Goal: Task Accomplishment & Management: Use online tool/utility

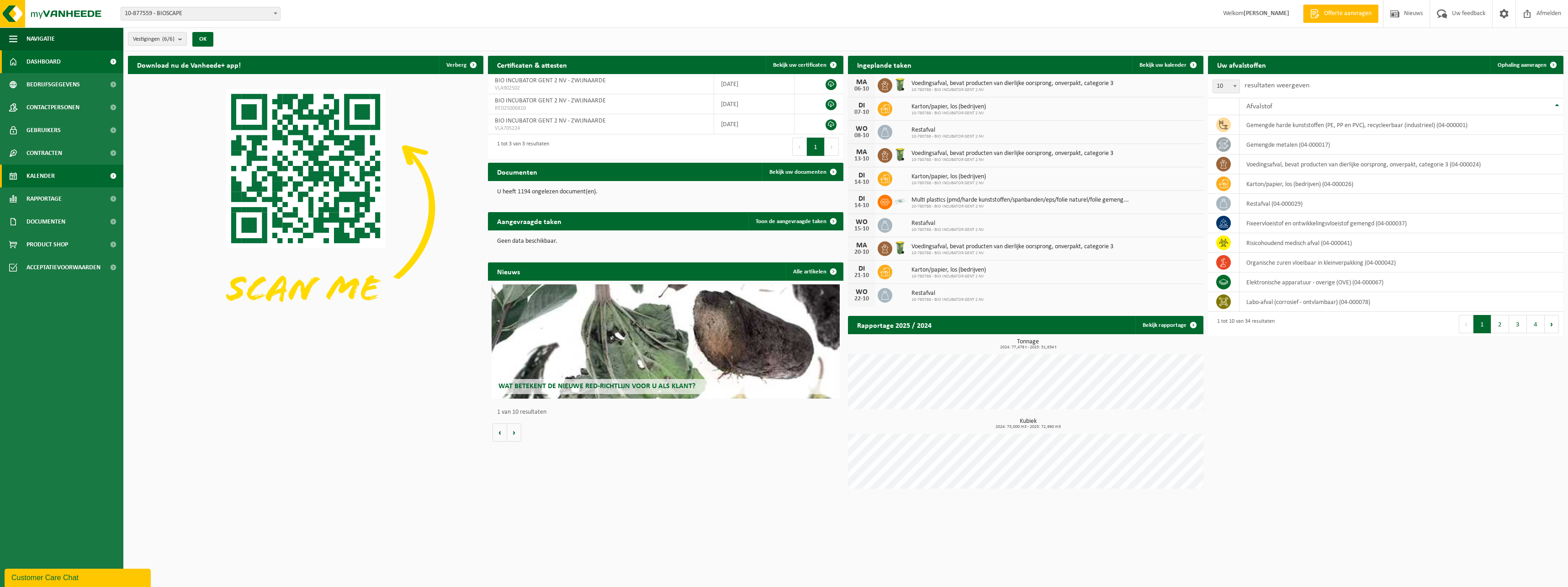
click at [39, 179] on span "Kalender" at bounding box center [40, 175] width 28 height 23
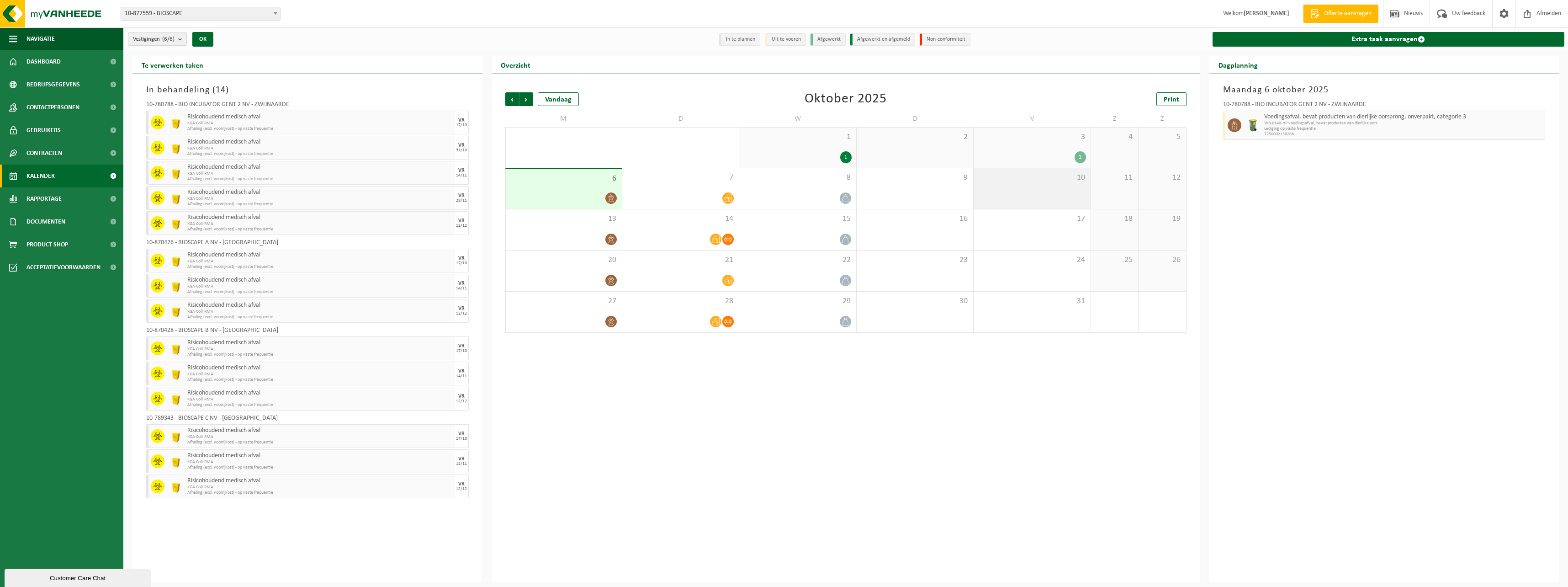
click at [1045, 190] on div "10" at bounding box center [1032, 188] width 116 height 41
click at [1035, 239] on div "17" at bounding box center [1032, 230] width 116 height 41
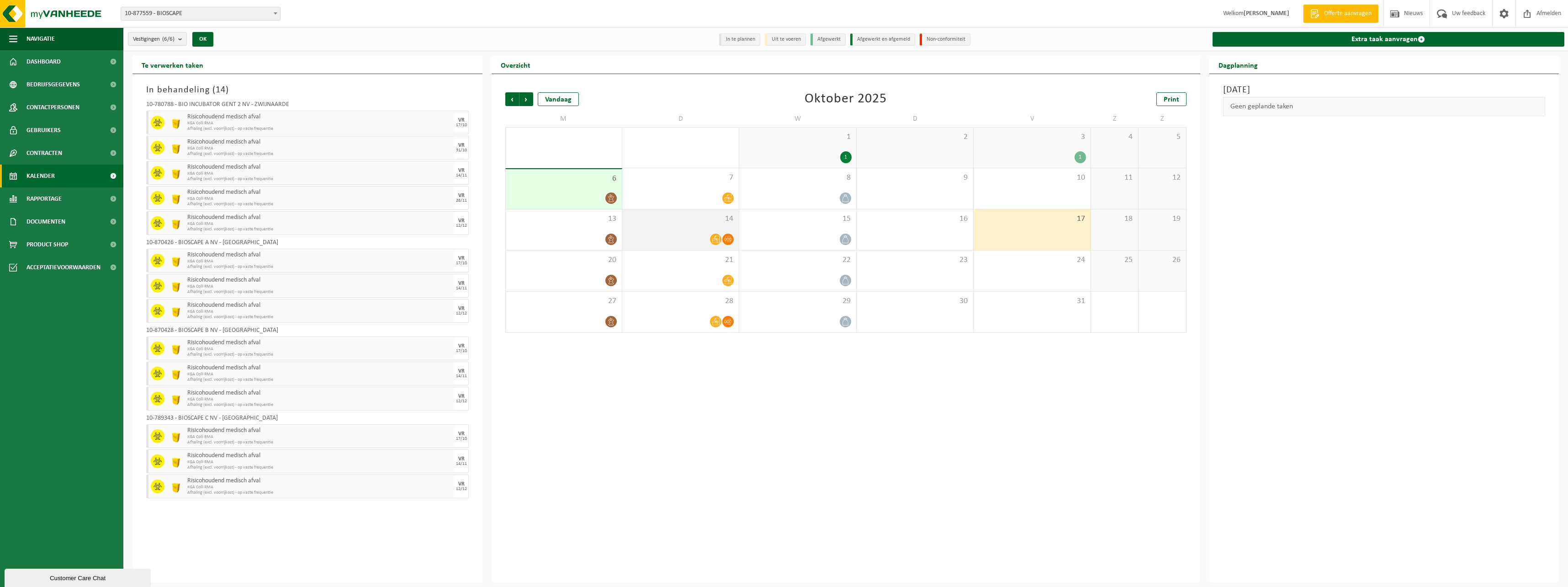
click at [676, 222] on span "14" at bounding box center [681, 219] width 108 height 10
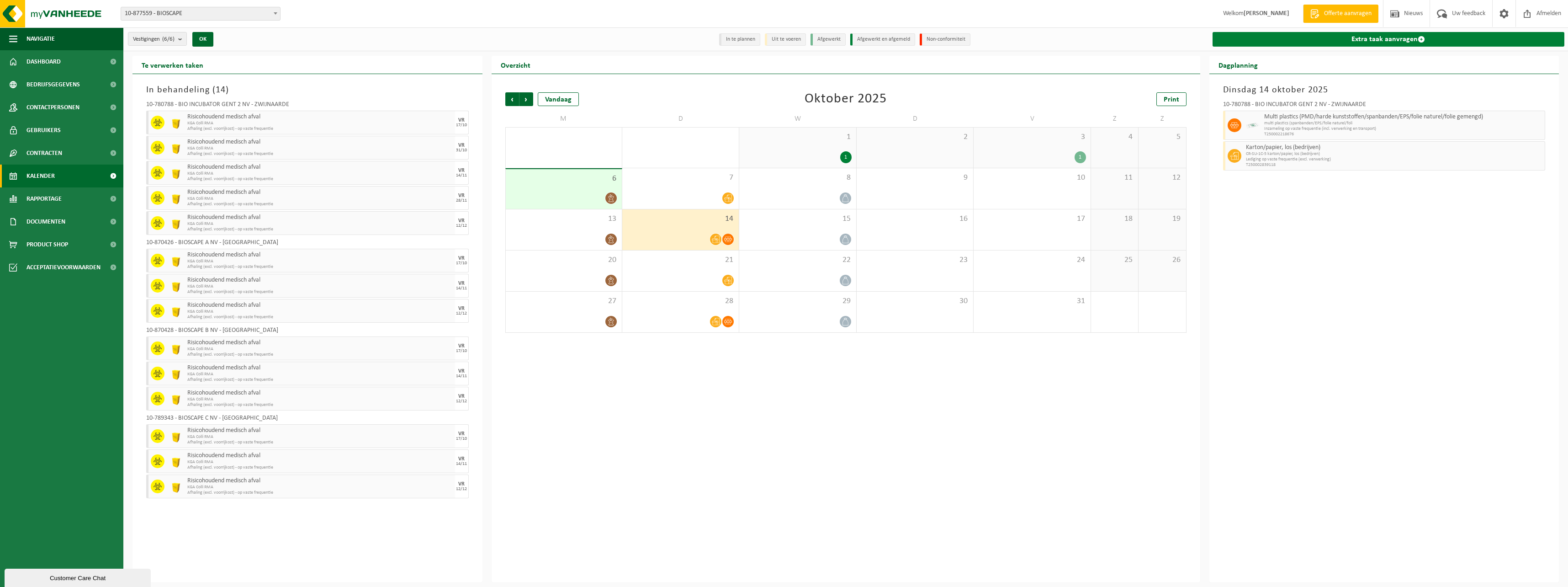
click at [1278, 40] on link "Extra taak aanvragen" at bounding box center [1388, 39] width 352 height 15
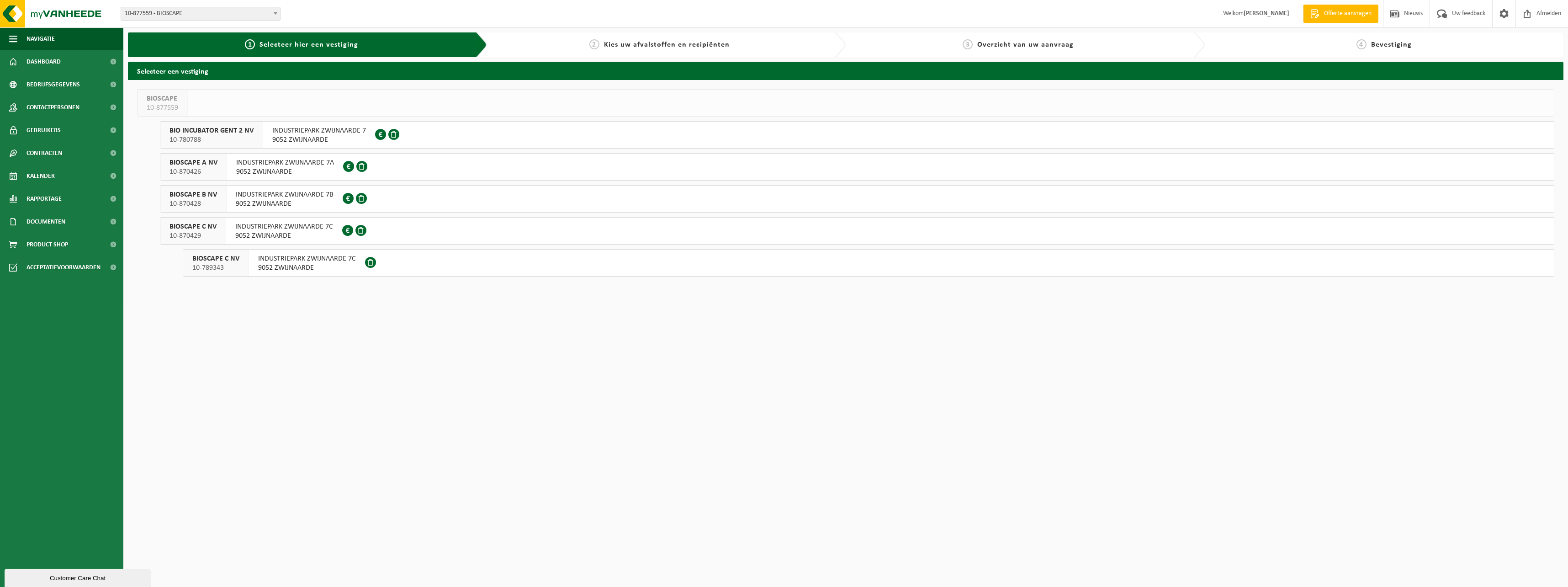
click at [276, 129] on span "INDUSTRIEPARK ZWIJNAARDE 7" at bounding box center [319, 130] width 94 height 9
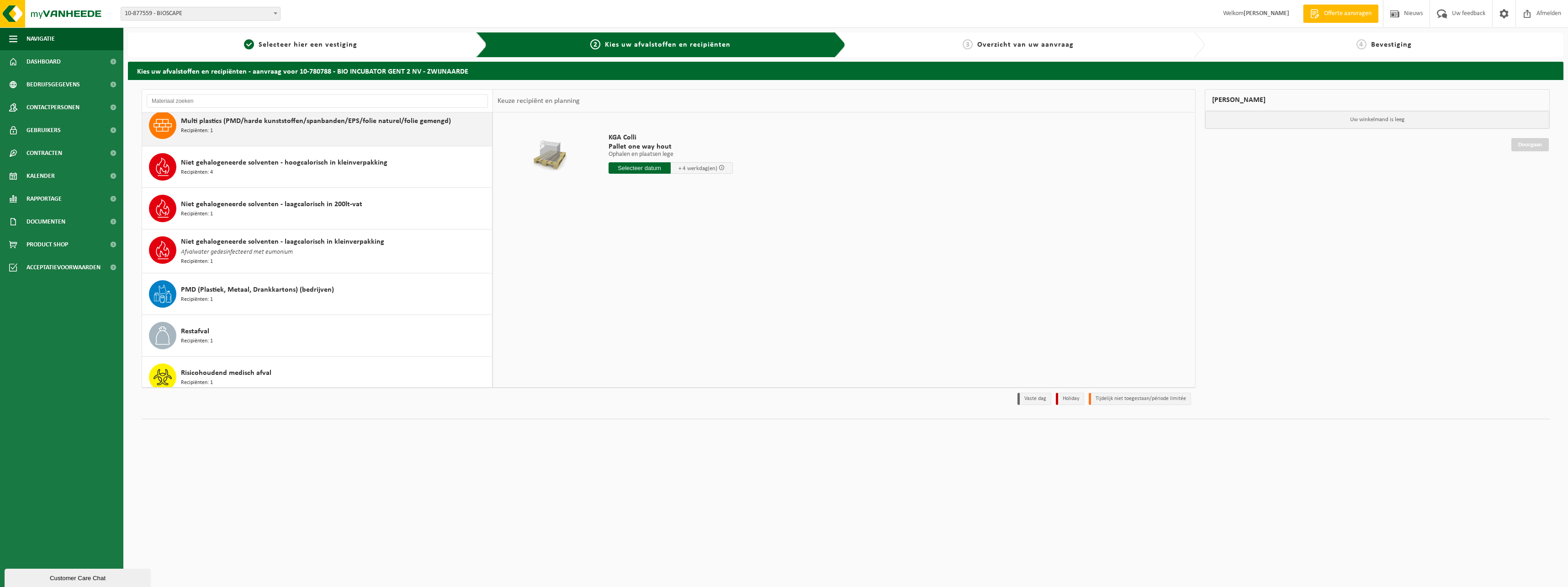
scroll to position [503, 0]
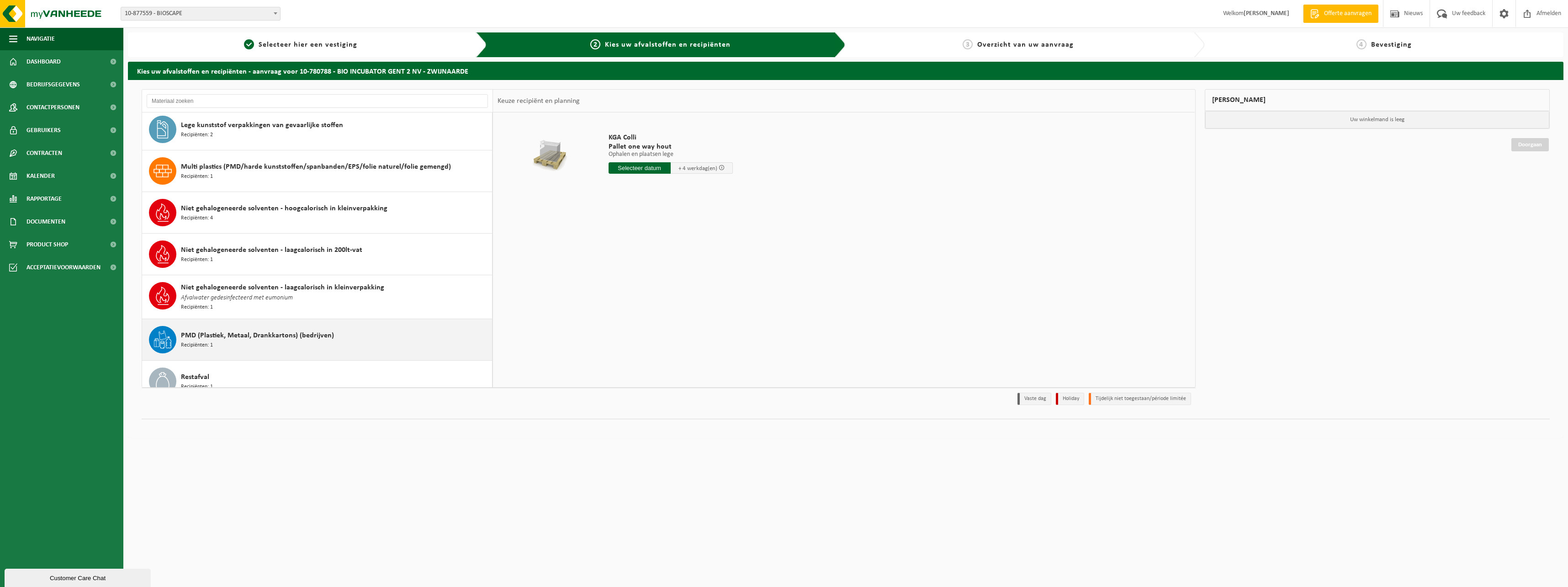
click at [238, 339] on span "PMD (Plastiek, Metaal, Drankkartons) (bedrijven)" at bounding box center [257, 335] width 153 height 11
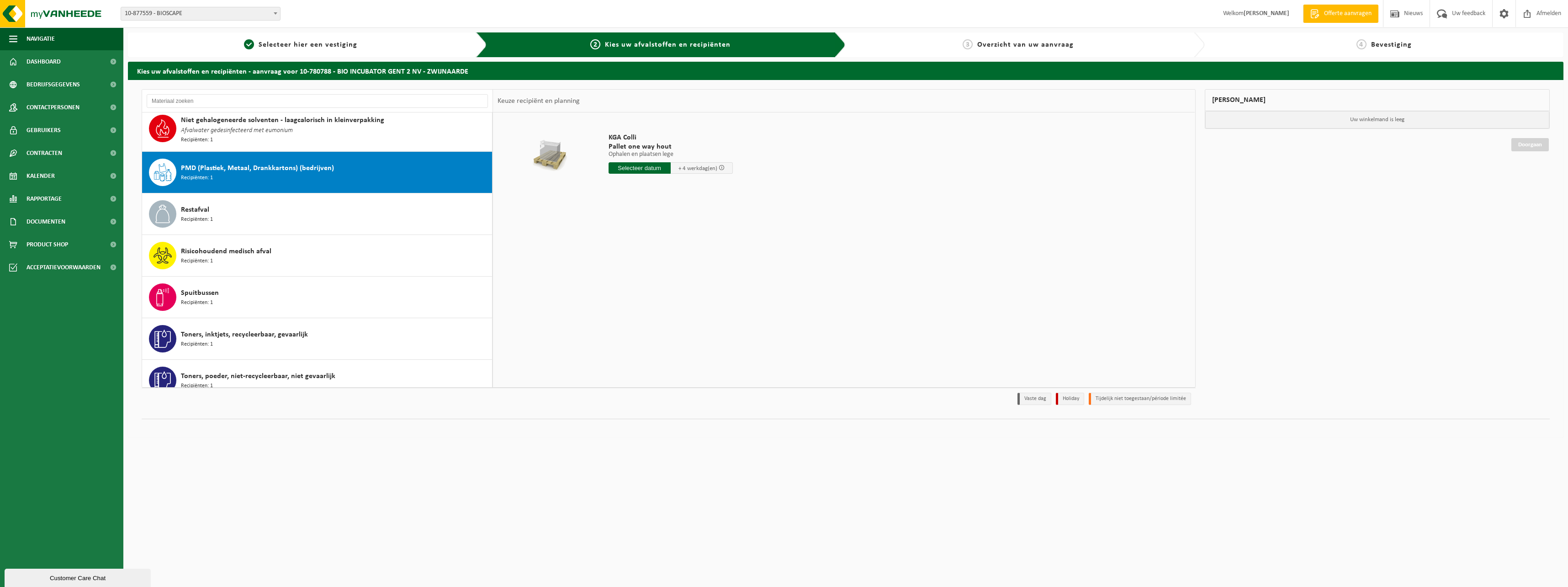
scroll to position [708, 0]
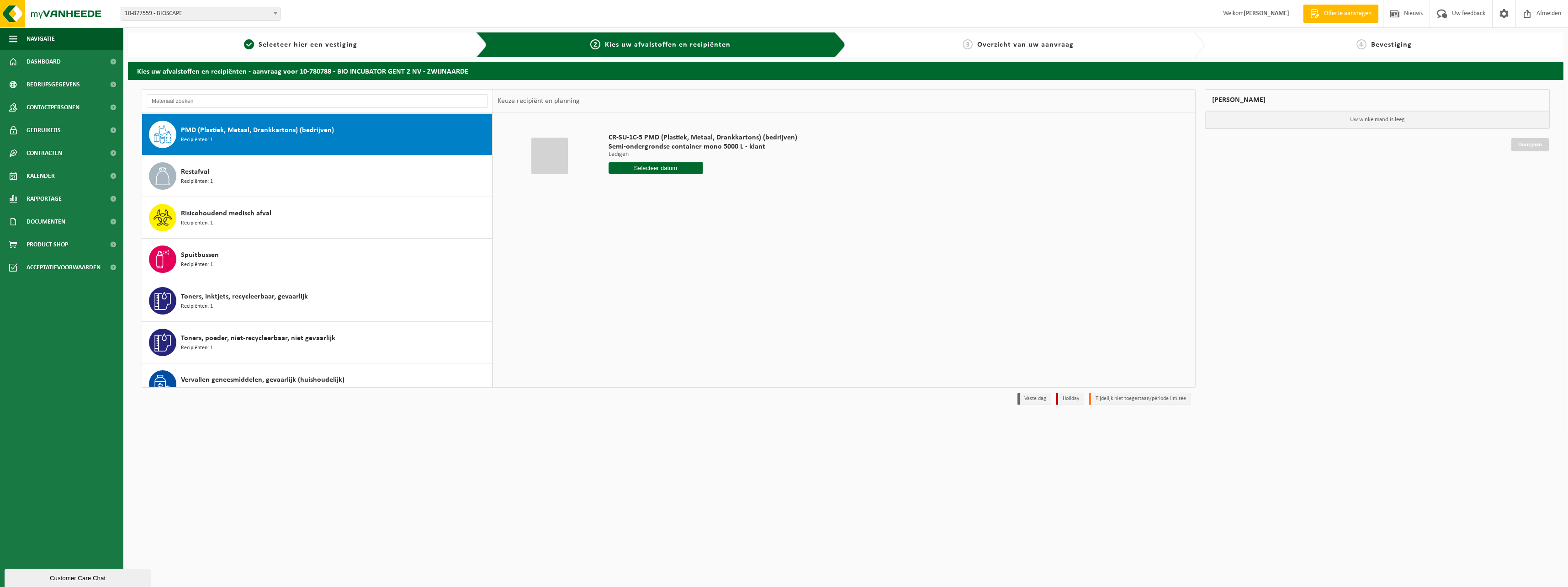
click at [638, 169] on input "text" at bounding box center [656, 168] width 95 height 12
click at [635, 236] on div "7" at bounding box center [633, 234] width 16 height 15
type input "Van 2025-10-07"
click at [635, 200] on button "In winkelmand" at bounding box center [634, 202] width 50 height 15
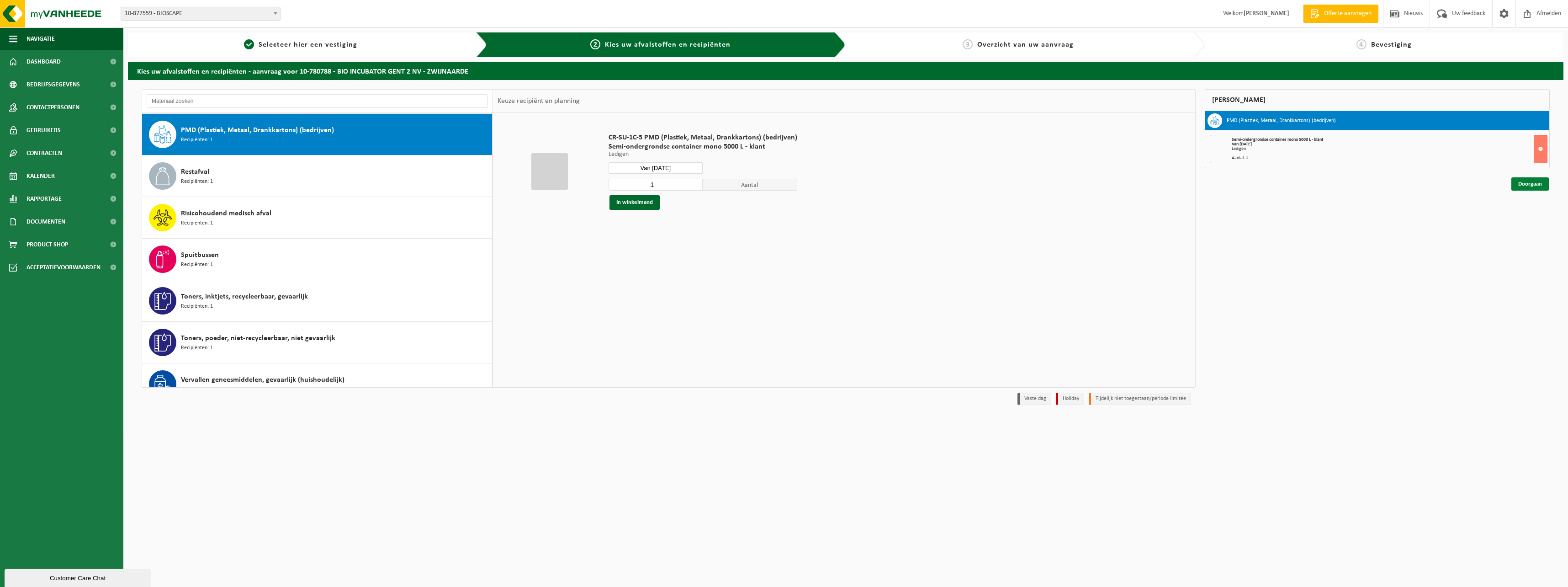
click at [1529, 185] on link "Doorgaan" at bounding box center [1530, 184] width 38 height 13
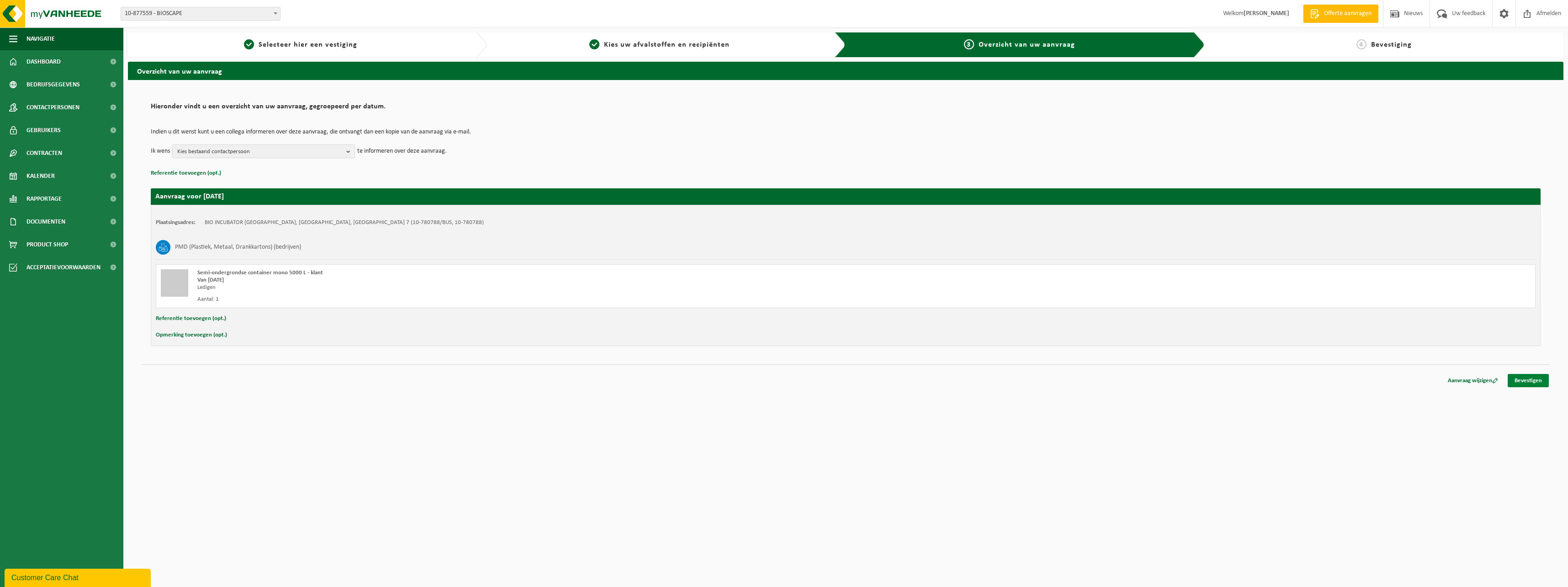
click at [1534, 380] on link "Bevestigen" at bounding box center [1528, 380] width 41 height 13
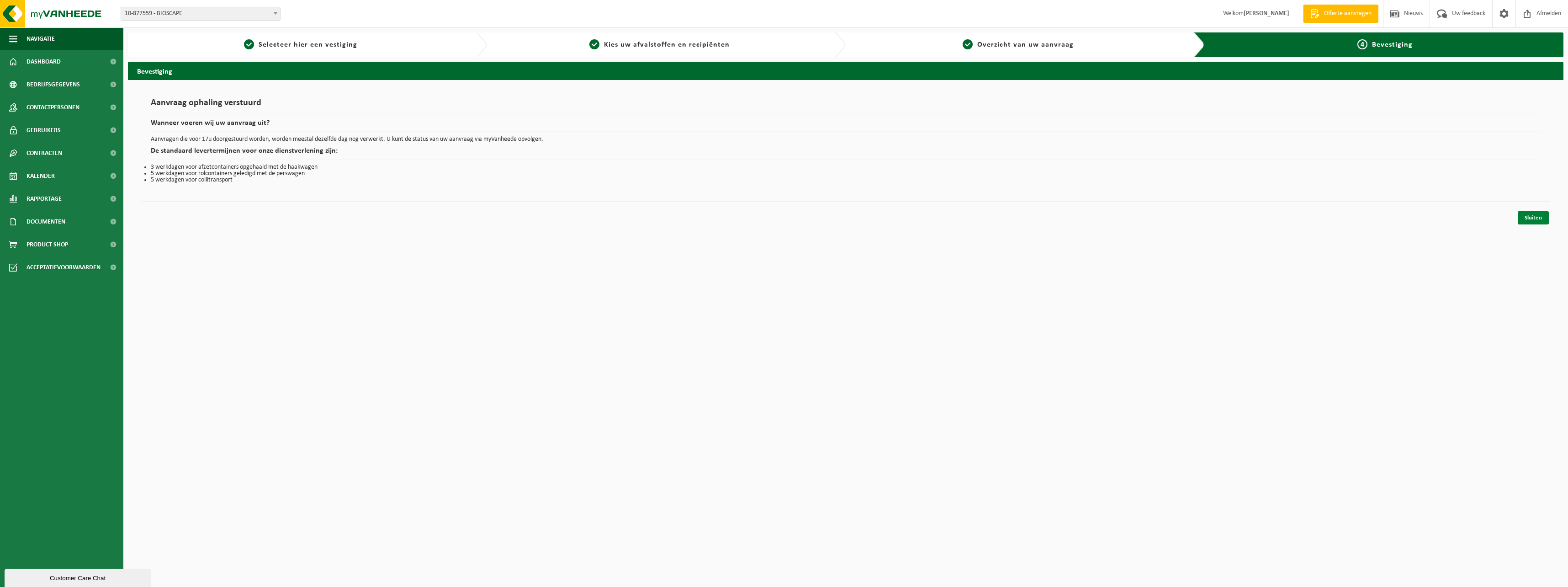
click at [1529, 216] on link "Sluiten" at bounding box center [1533, 217] width 31 height 13
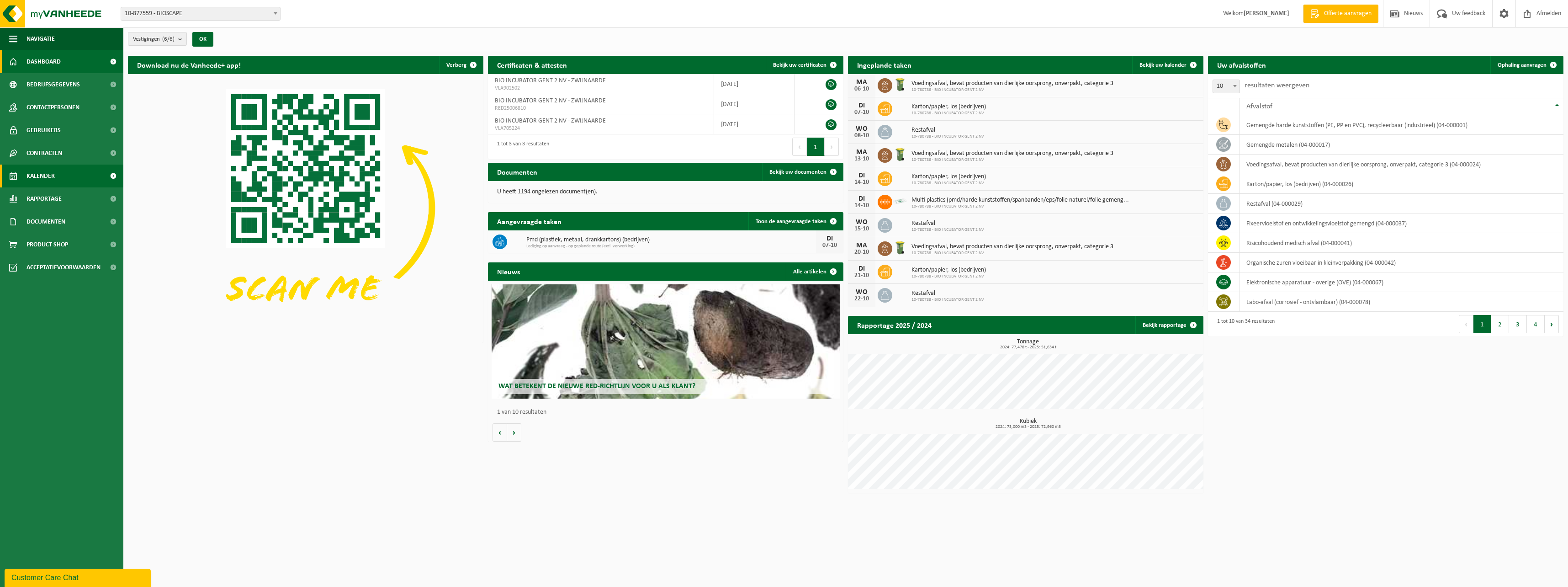
click at [33, 172] on span "Kalender" at bounding box center [40, 175] width 28 height 23
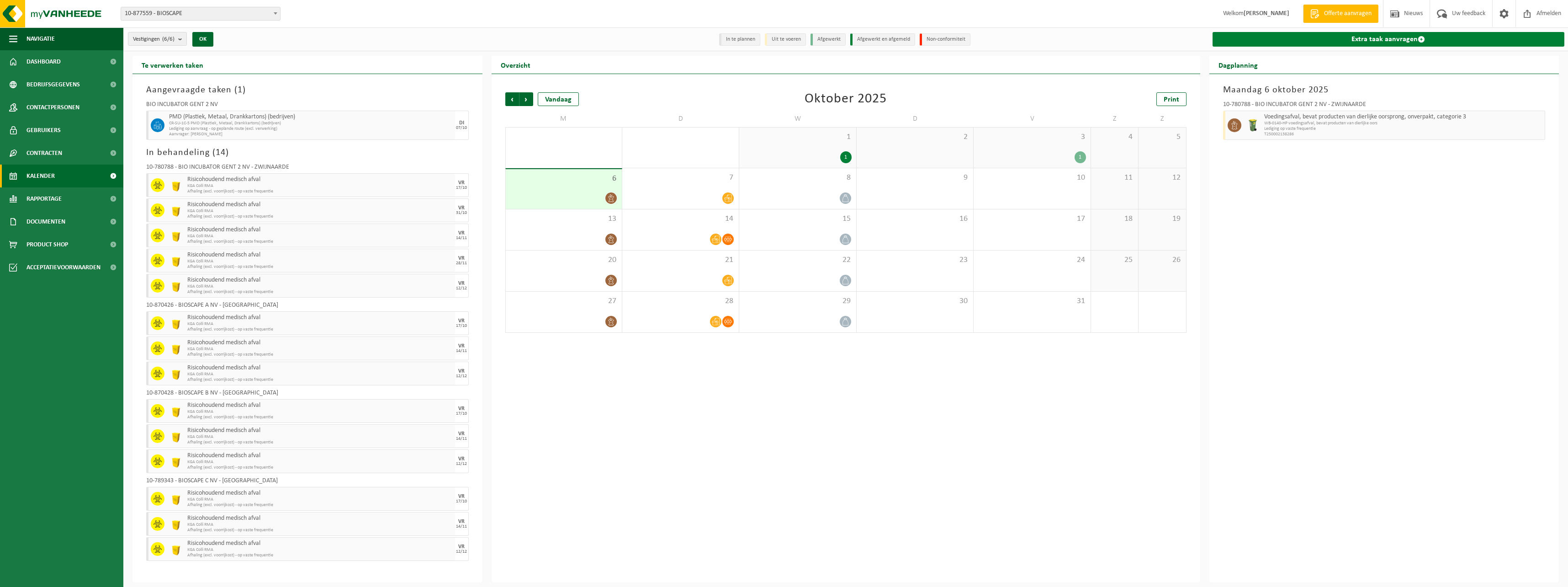
click at [1302, 38] on link "Extra taak aanvragen" at bounding box center [1388, 39] width 352 height 15
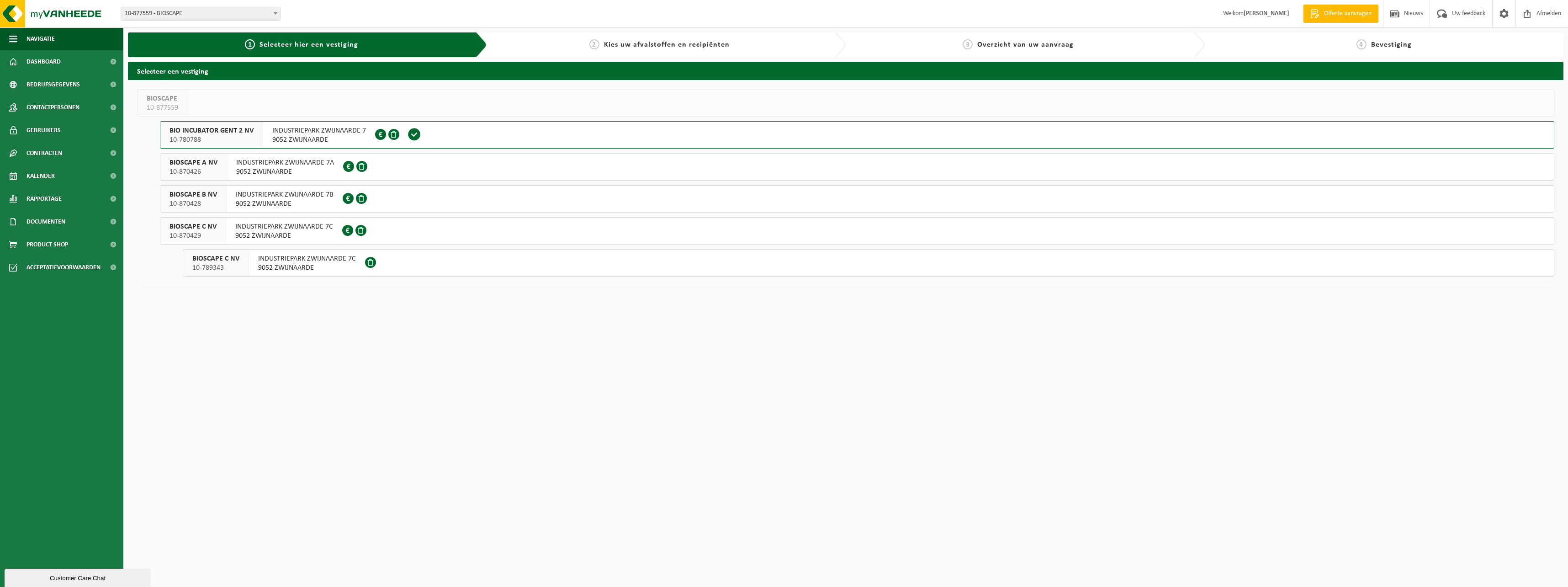
click at [254, 171] on span "9052 ZWIJNAARDE" at bounding box center [285, 172] width 97 height 9
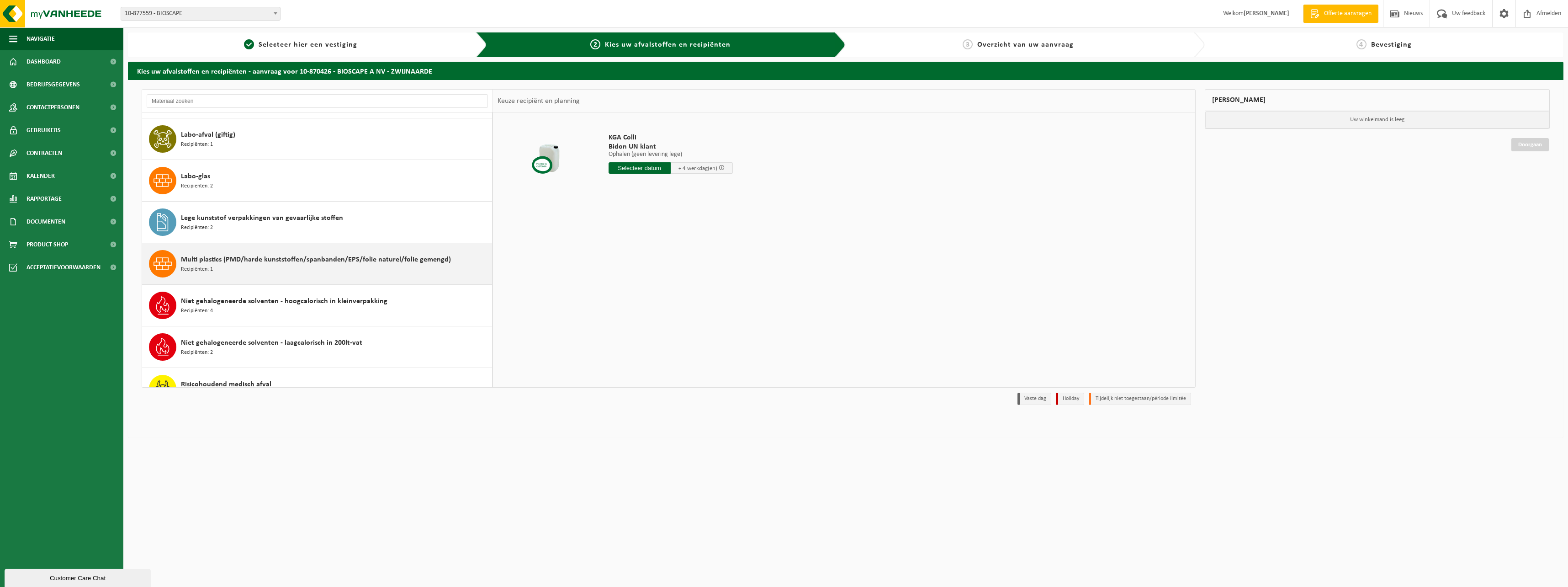
click at [209, 265] on span "Recipiënten: 1" at bounding box center [197, 269] width 32 height 9
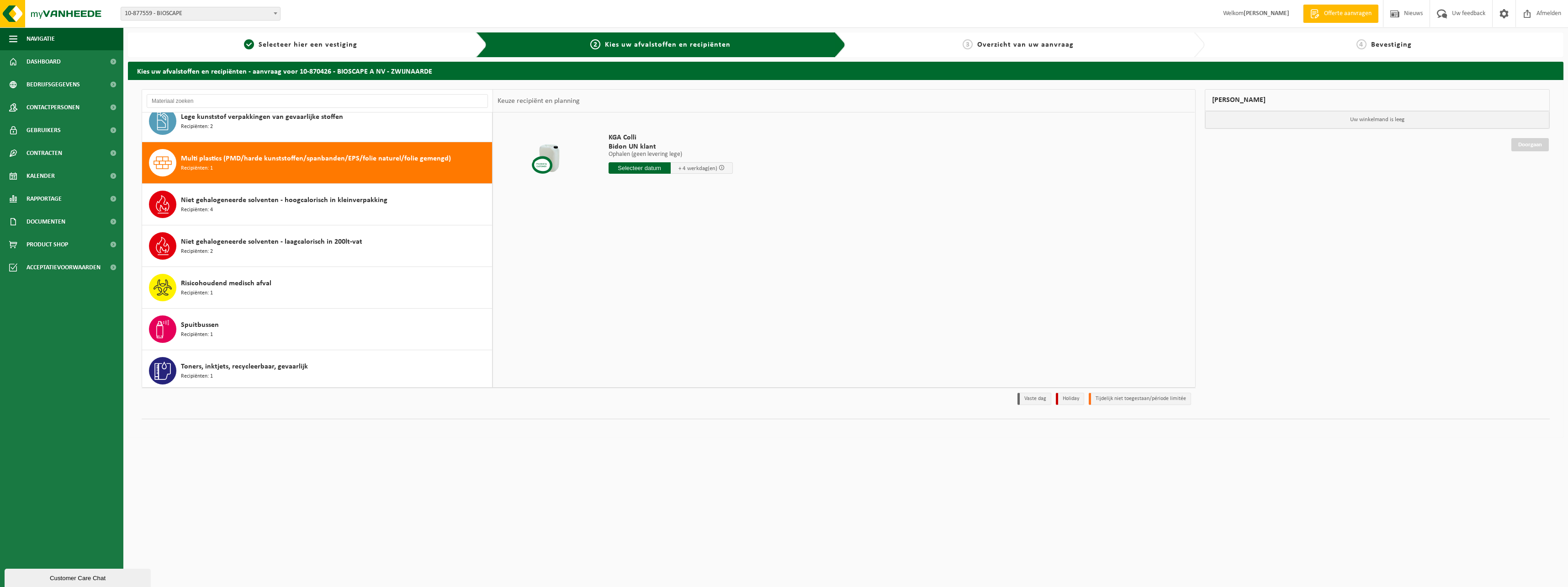
scroll to position [500, 0]
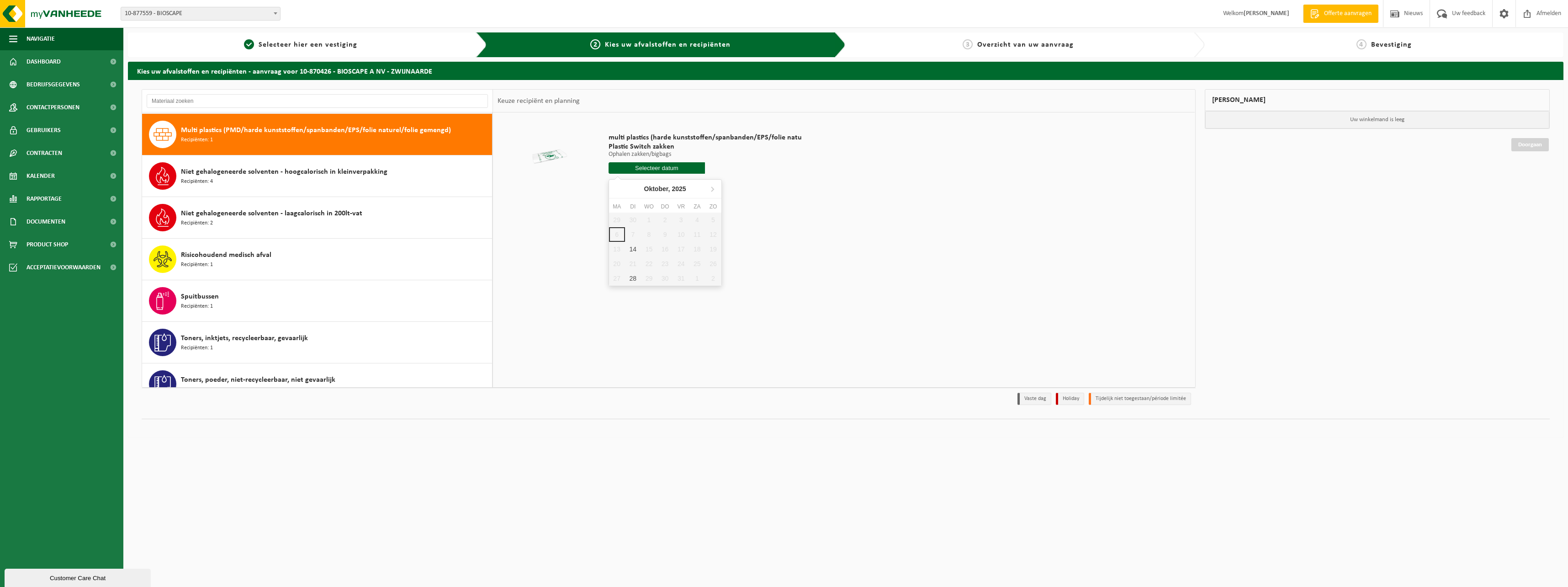
click at [661, 168] on input "text" at bounding box center [657, 168] width 97 height 12
click at [633, 247] on div "14" at bounding box center [633, 249] width 16 height 15
type input "Van [DATE]"
click at [695, 184] on input "2" at bounding box center [657, 185] width 97 height 12
click at [695, 184] on input "3" at bounding box center [657, 185] width 97 height 12
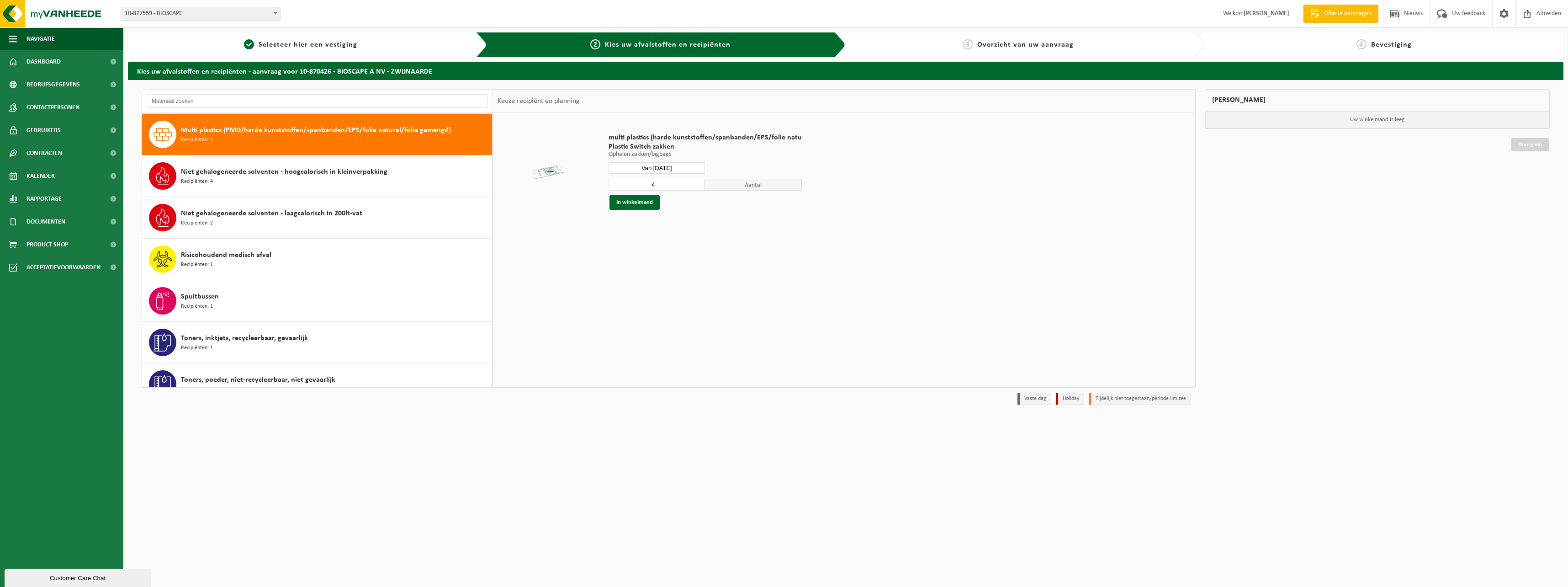
type input "4"
click at [695, 184] on input "4" at bounding box center [657, 185] width 97 height 12
click at [639, 204] on button "In winkelmand" at bounding box center [634, 202] width 50 height 15
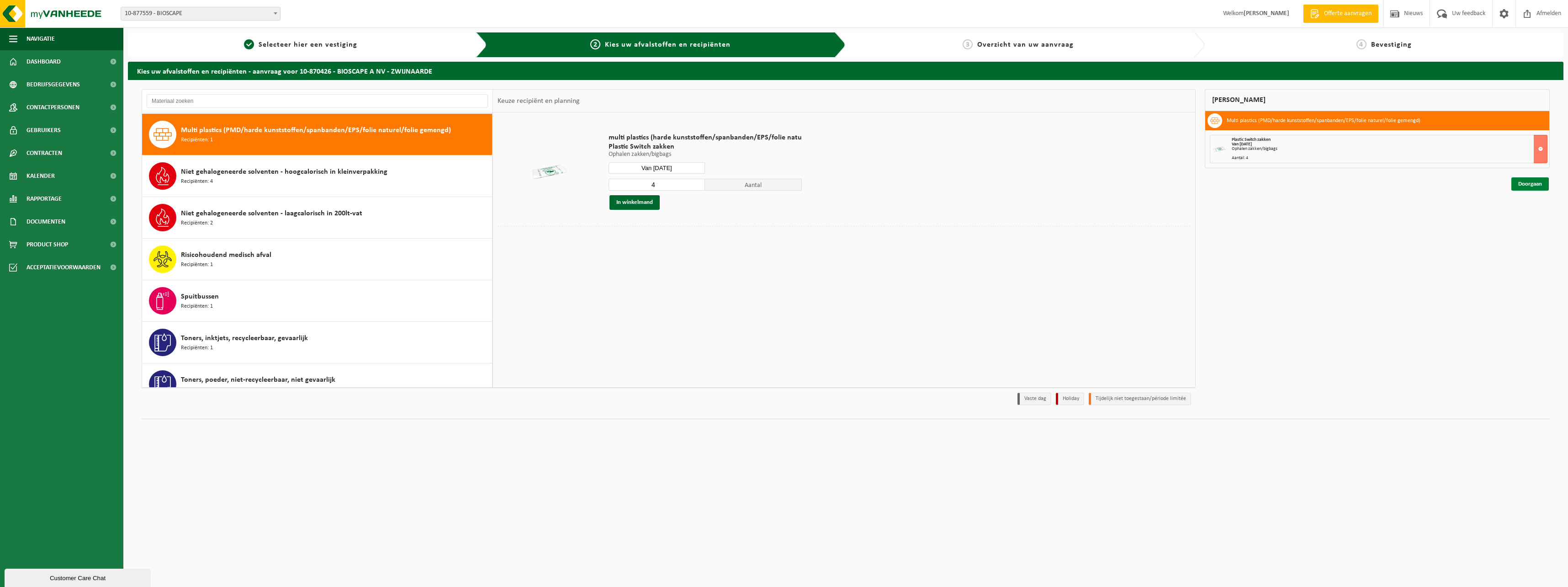
click at [1522, 183] on link "Doorgaan" at bounding box center [1530, 184] width 38 height 13
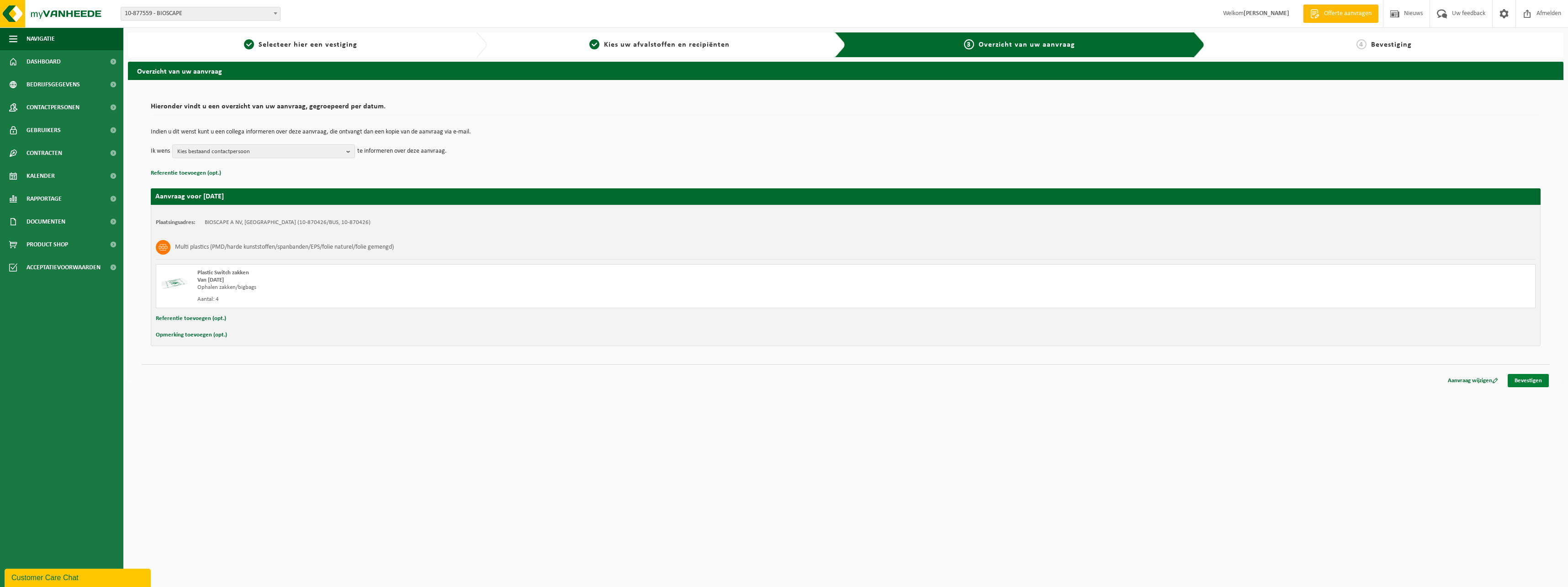
click at [1519, 379] on link "Bevestigen" at bounding box center [1528, 380] width 41 height 13
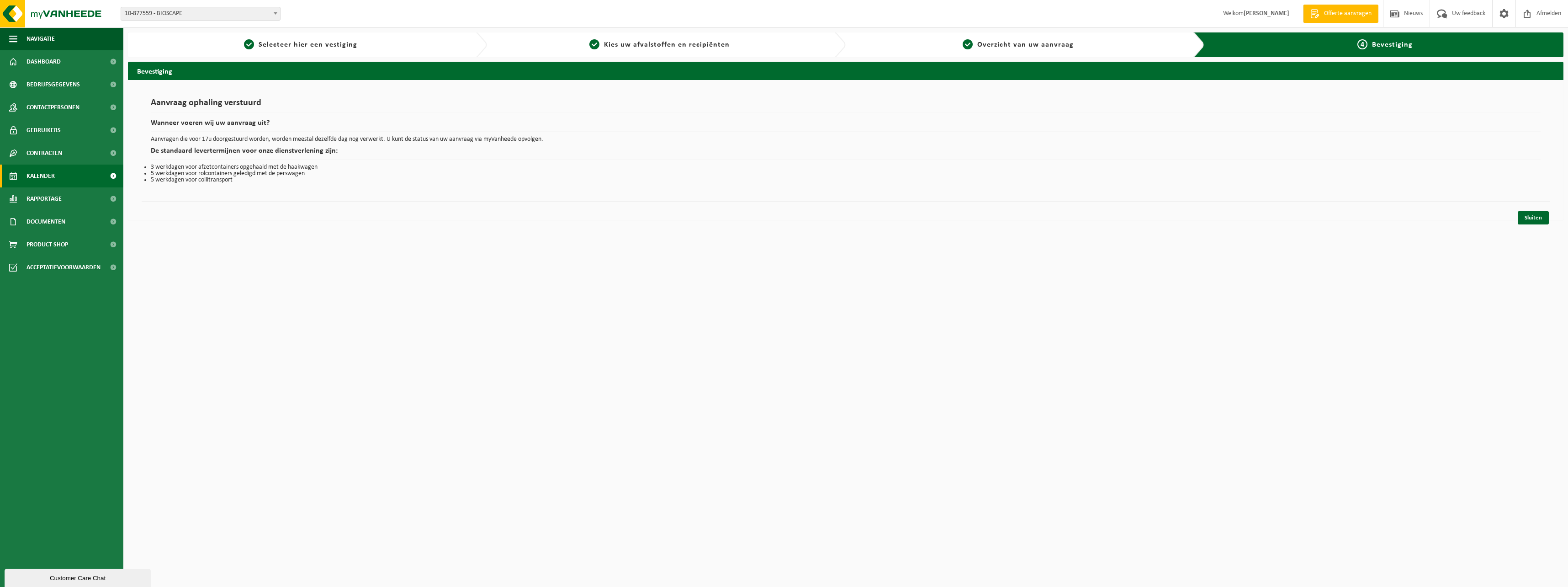
click at [52, 169] on span "Kalender" at bounding box center [40, 175] width 28 height 23
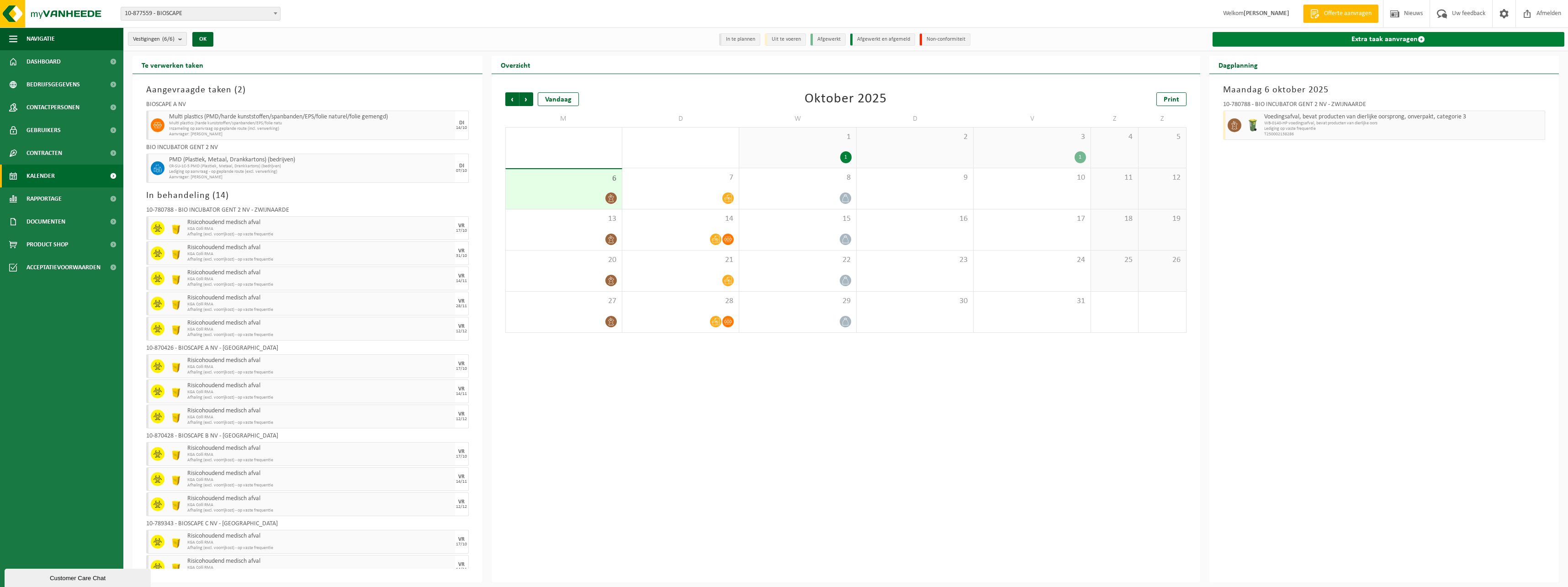
click at [1341, 41] on link "Extra taak aanvragen" at bounding box center [1388, 39] width 352 height 15
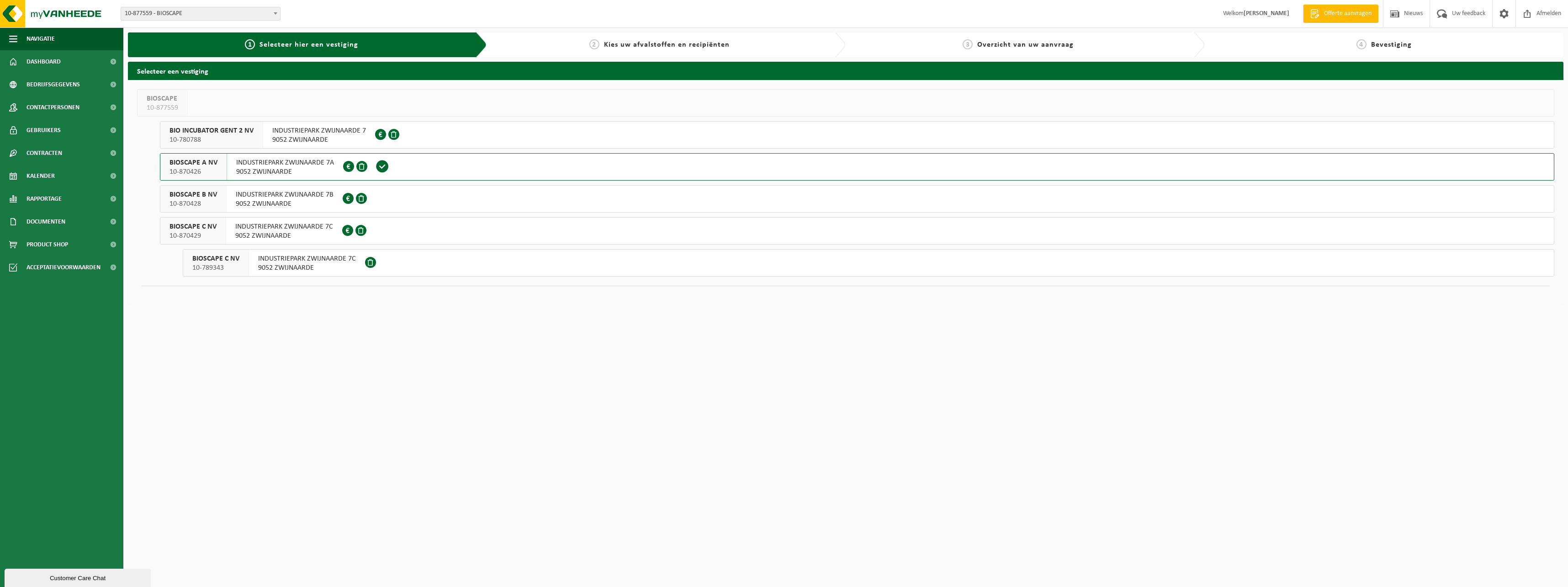
click at [287, 192] on span "INDUSTRIEPARK ZWIJNAARDE 7B" at bounding box center [284, 194] width 97 height 9
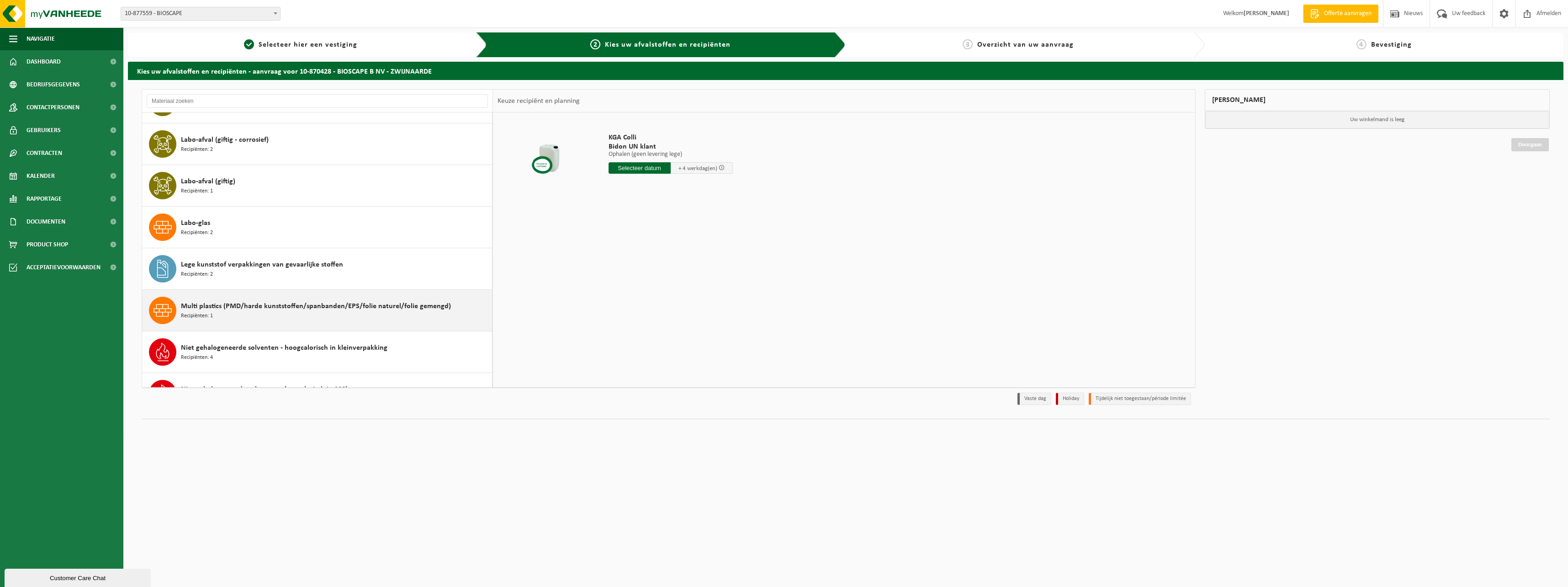
click at [224, 305] on span "Multi plastics (PMD/harde kunststoffen/spanbanden/EPS/folie naturel/folie gemen…" at bounding box center [316, 306] width 270 height 11
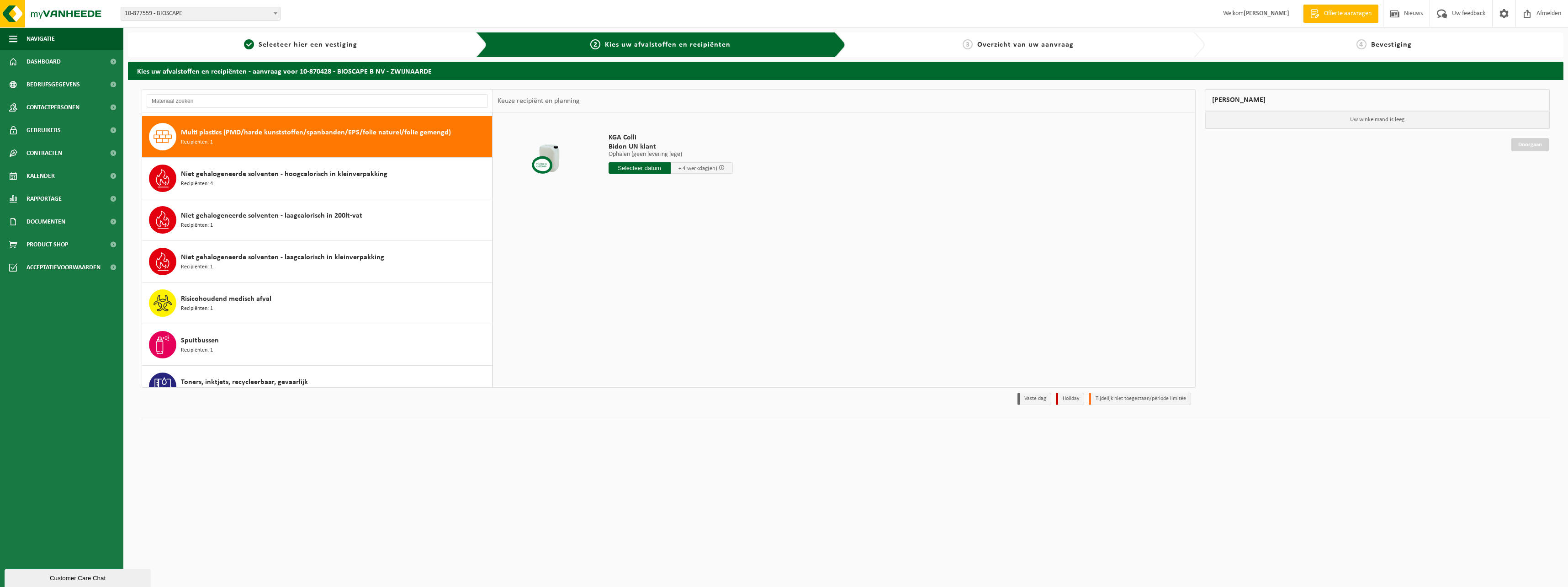
scroll to position [541, 0]
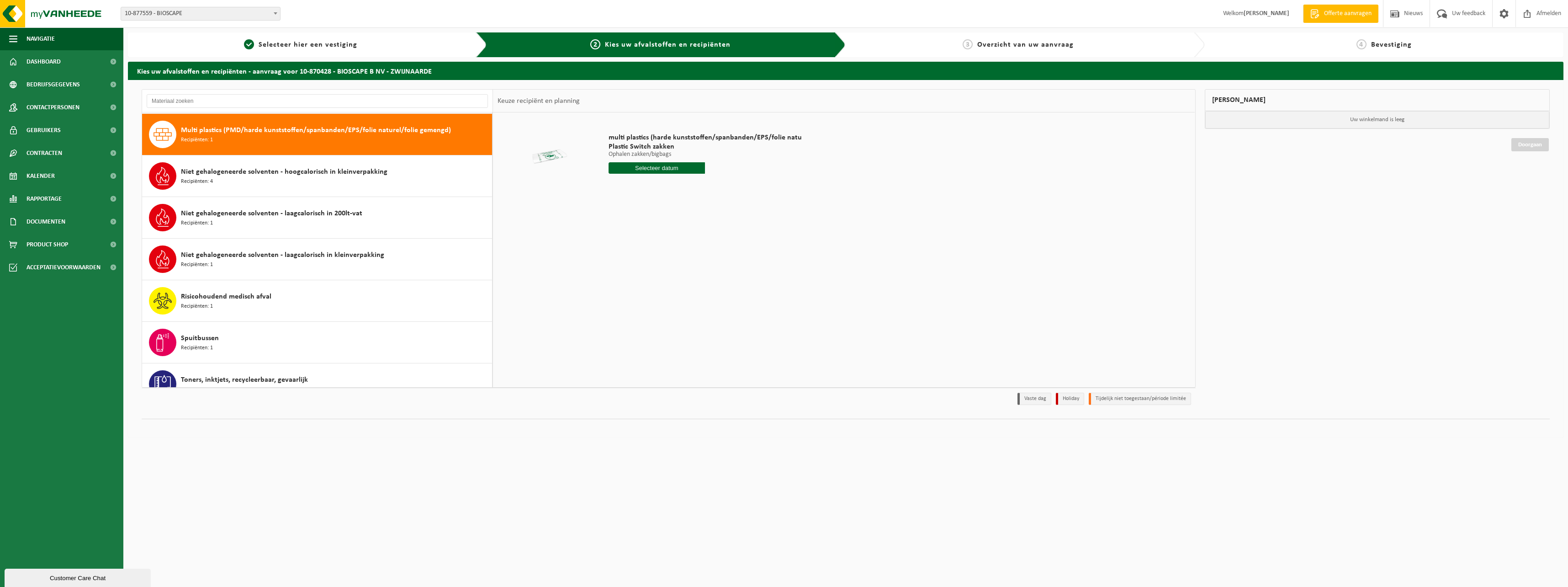
click at [655, 166] on input "text" at bounding box center [657, 168] width 97 height 12
click at [631, 249] on div "14" at bounding box center [633, 249] width 16 height 15
type input "Van [DATE]"
click at [695, 183] on input "2" at bounding box center [657, 185] width 97 height 12
click at [695, 183] on input "3" at bounding box center [657, 185] width 97 height 12
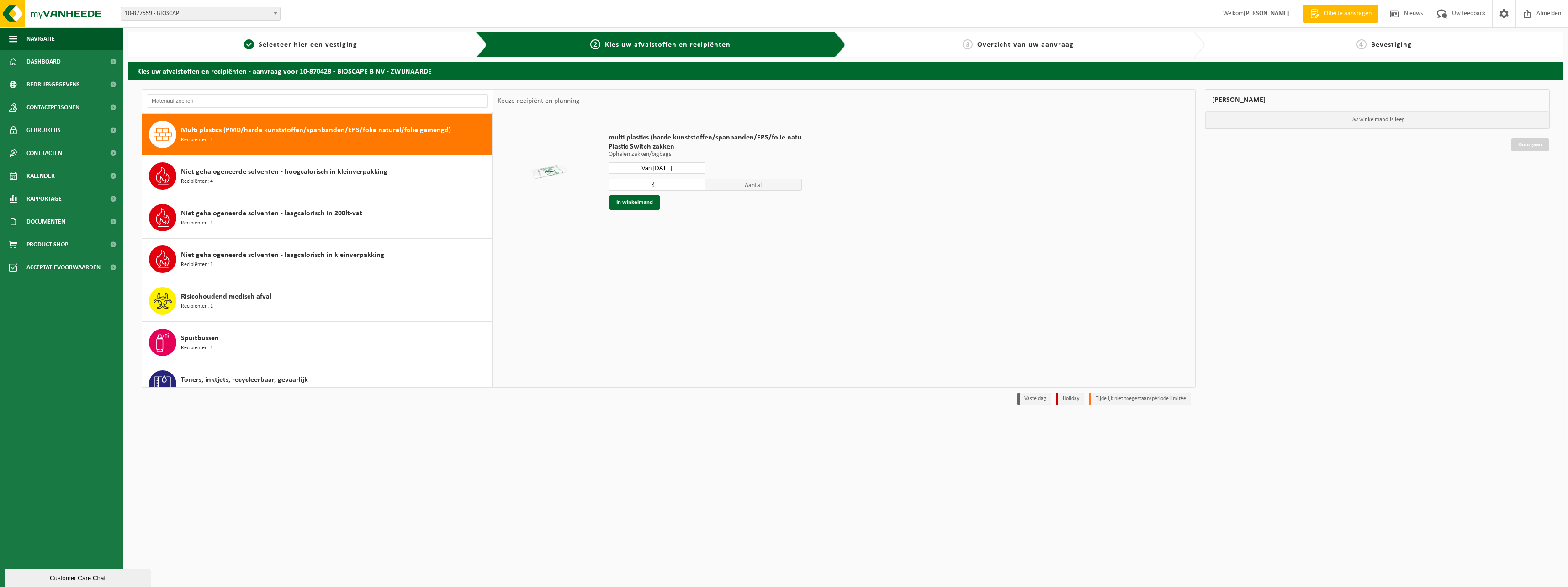
type input "4"
click at [695, 183] on input "4" at bounding box center [657, 185] width 97 height 12
click at [655, 204] on button "In winkelmand" at bounding box center [634, 202] width 50 height 15
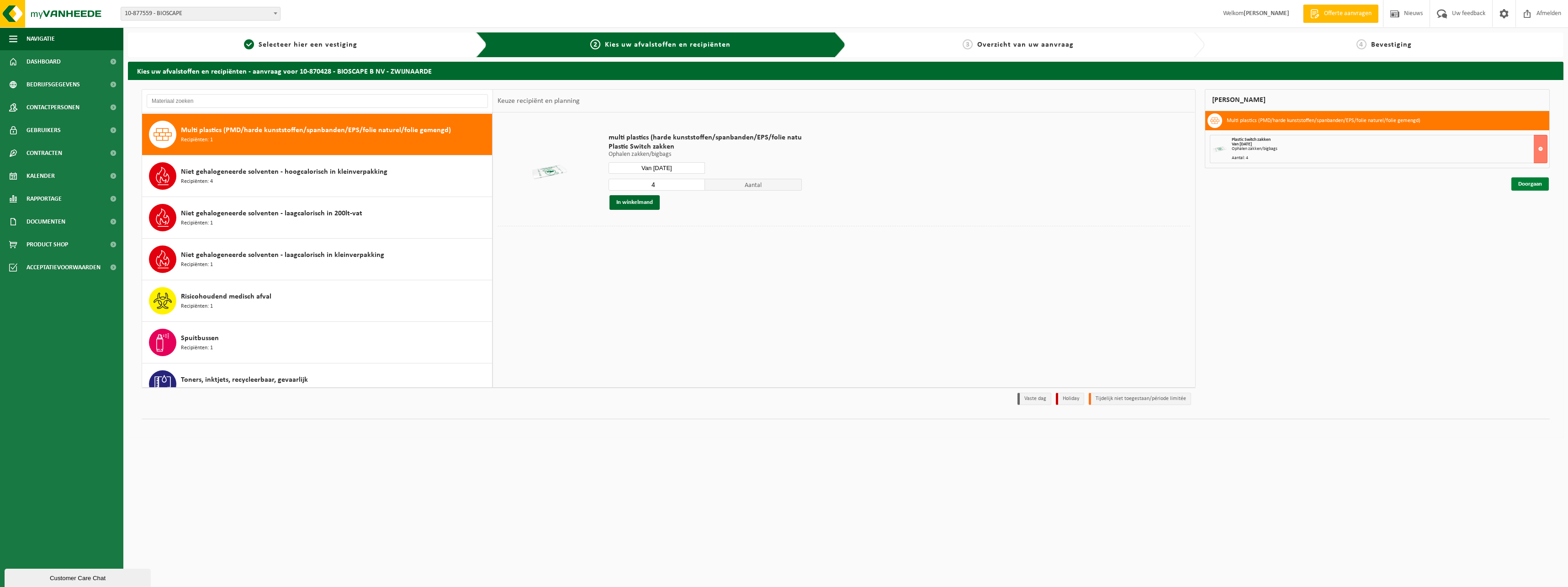
click at [1528, 180] on link "Doorgaan" at bounding box center [1530, 184] width 38 height 13
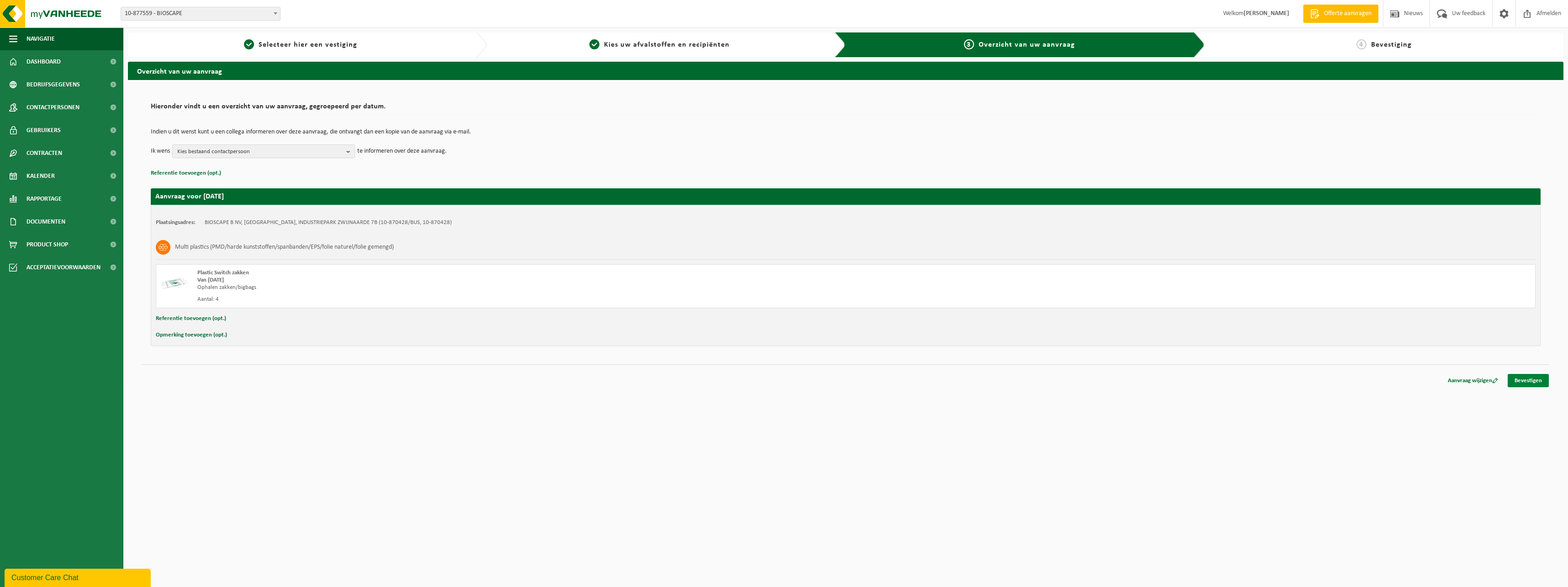
click at [1529, 380] on link "Bevestigen" at bounding box center [1528, 380] width 41 height 13
